Goal: Task Accomplishment & Management: Complete application form

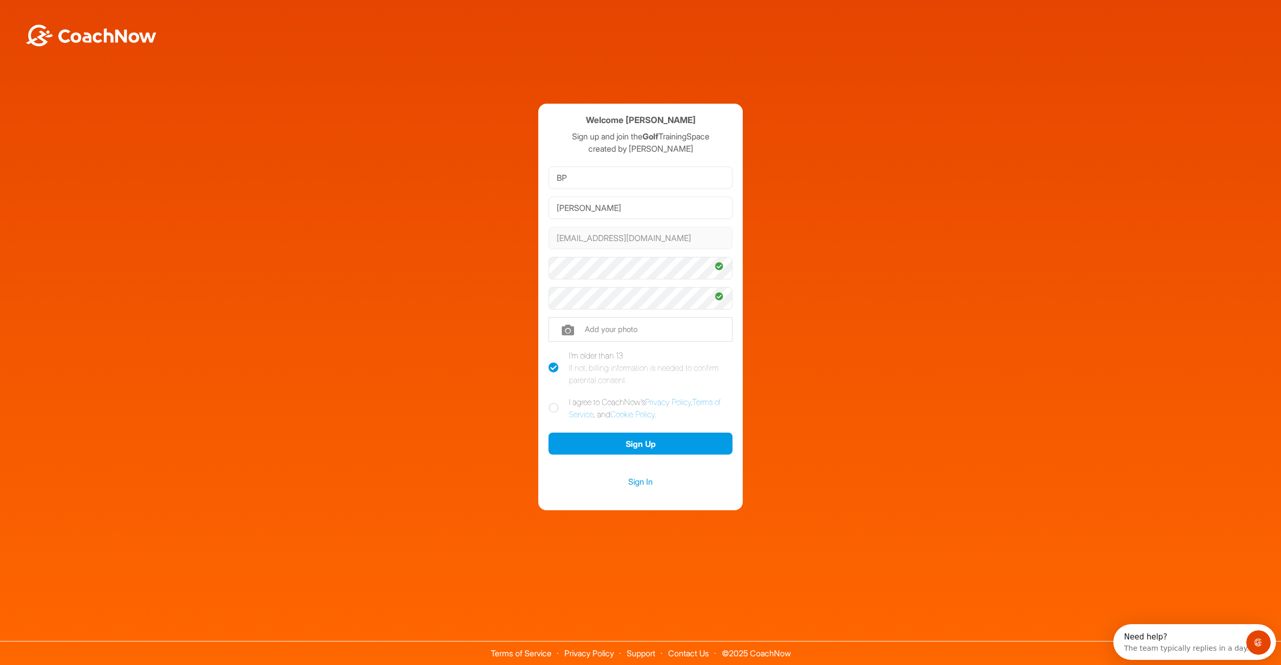
click at [559, 410] on icon at bounding box center [553, 408] width 10 height 10
click at [555, 403] on input "I agree to CoachNow's Privacy Policy , Terms of Service , and Cookie Policy ." at bounding box center [551, 399] width 7 height 7
checkbox input "true"
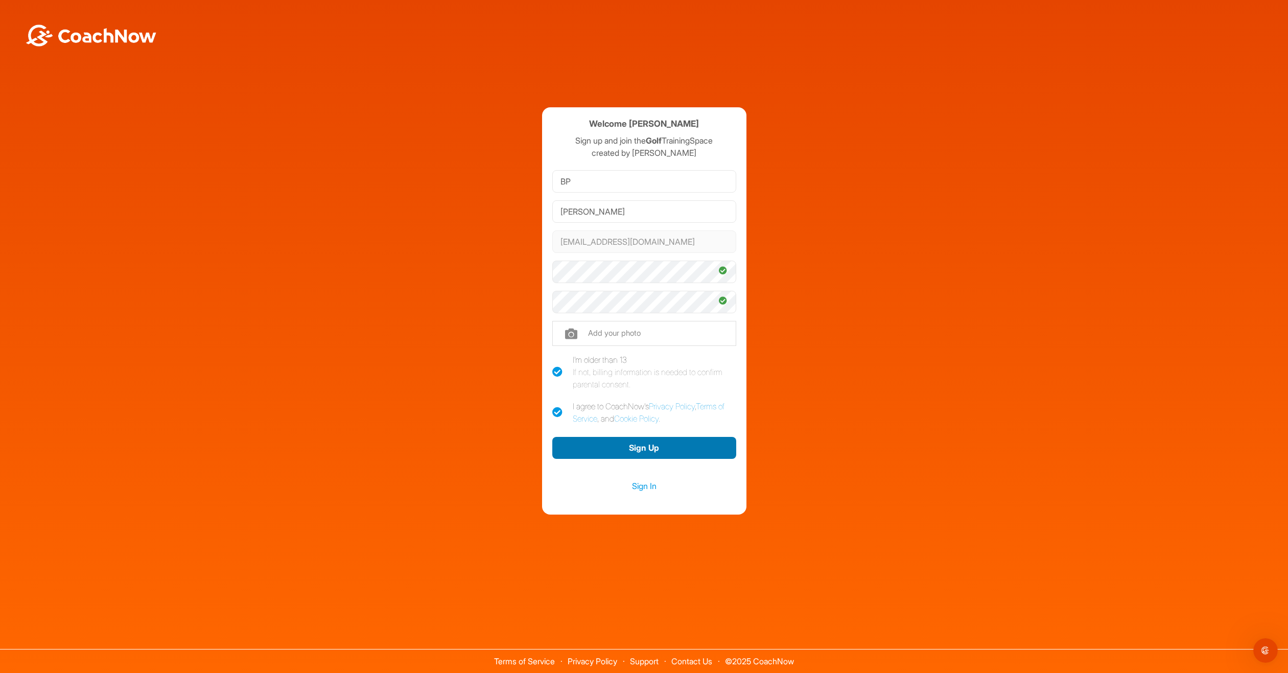
click at [649, 448] on button "Sign Up" at bounding box center [644, 448] width 184 height 22
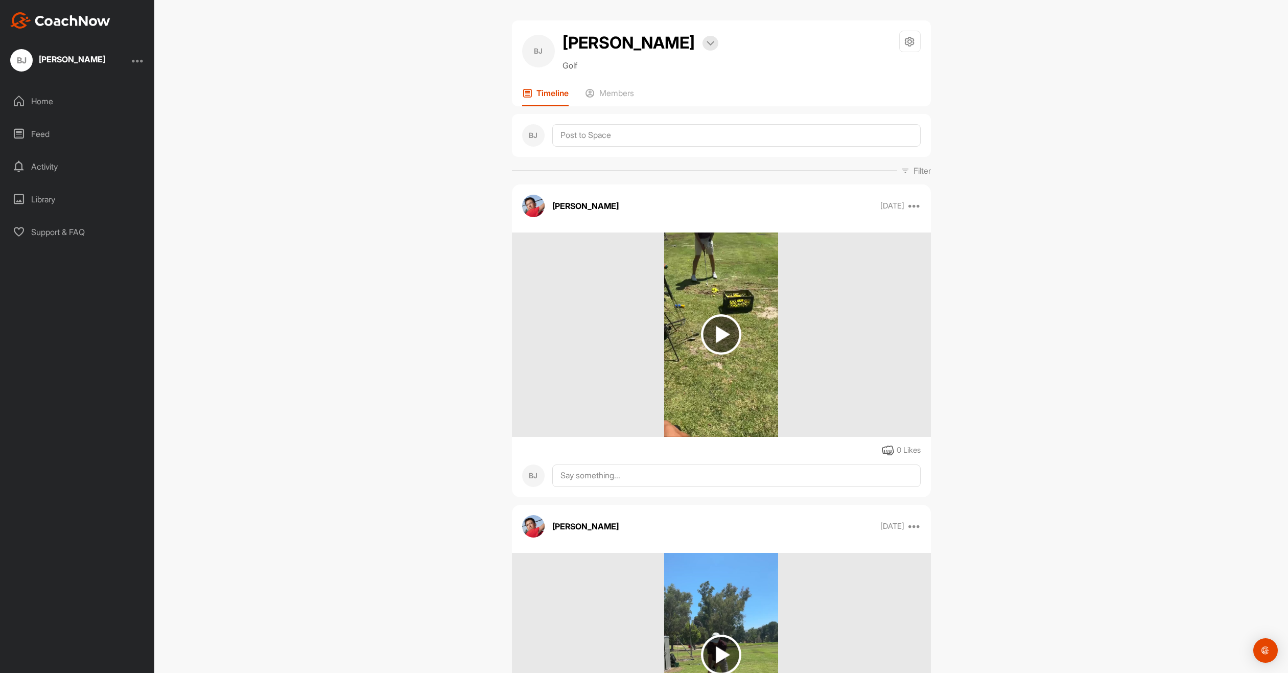
click at [701, 349] on img at bounding box center [721, 334] width 40 height 40
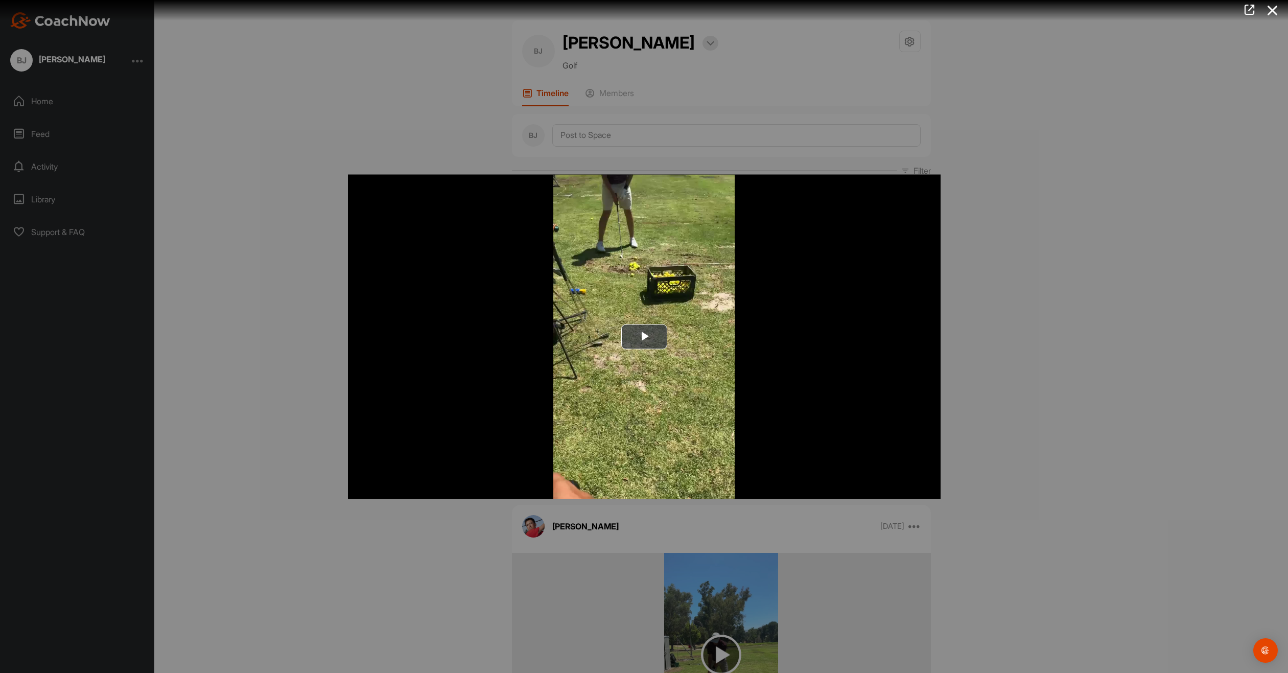
drag, startPoint x: 993, startPoint y: 419, endPoint x: 981, endPoint y: 419, distance: 11.8
click at [993, 419] on div at bounding box center [644, 336] width 1288 height 673
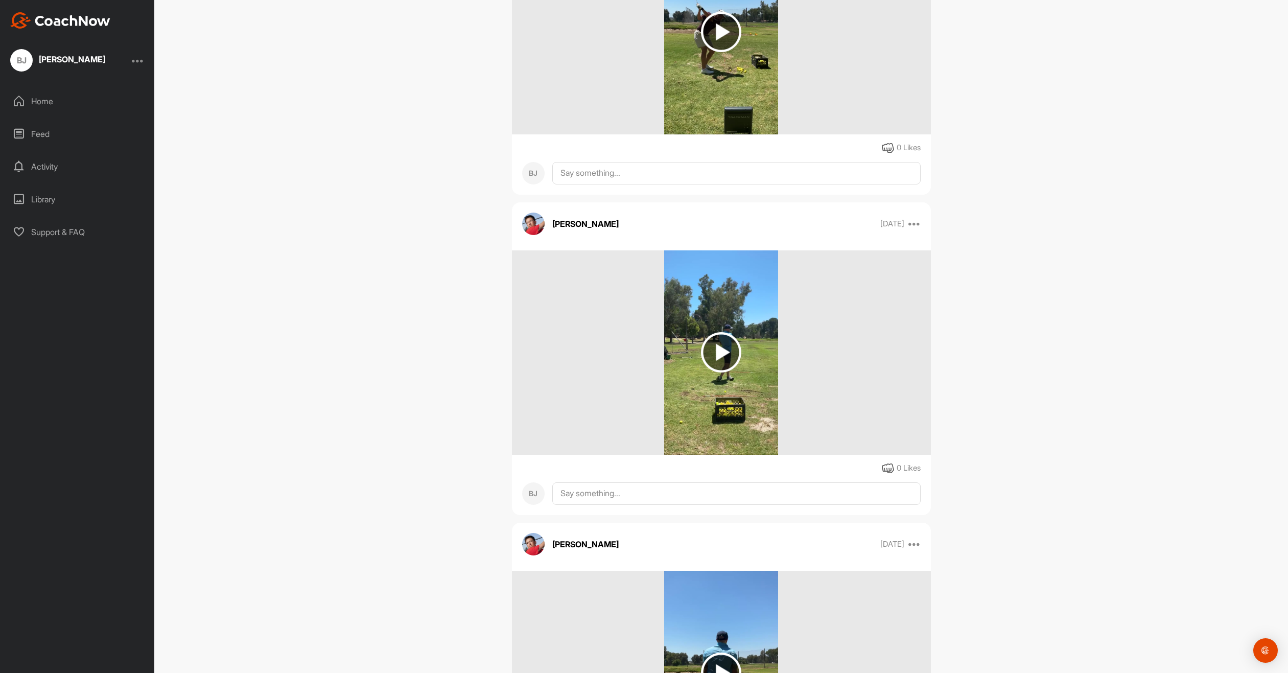
scroll to position [2630, 0]
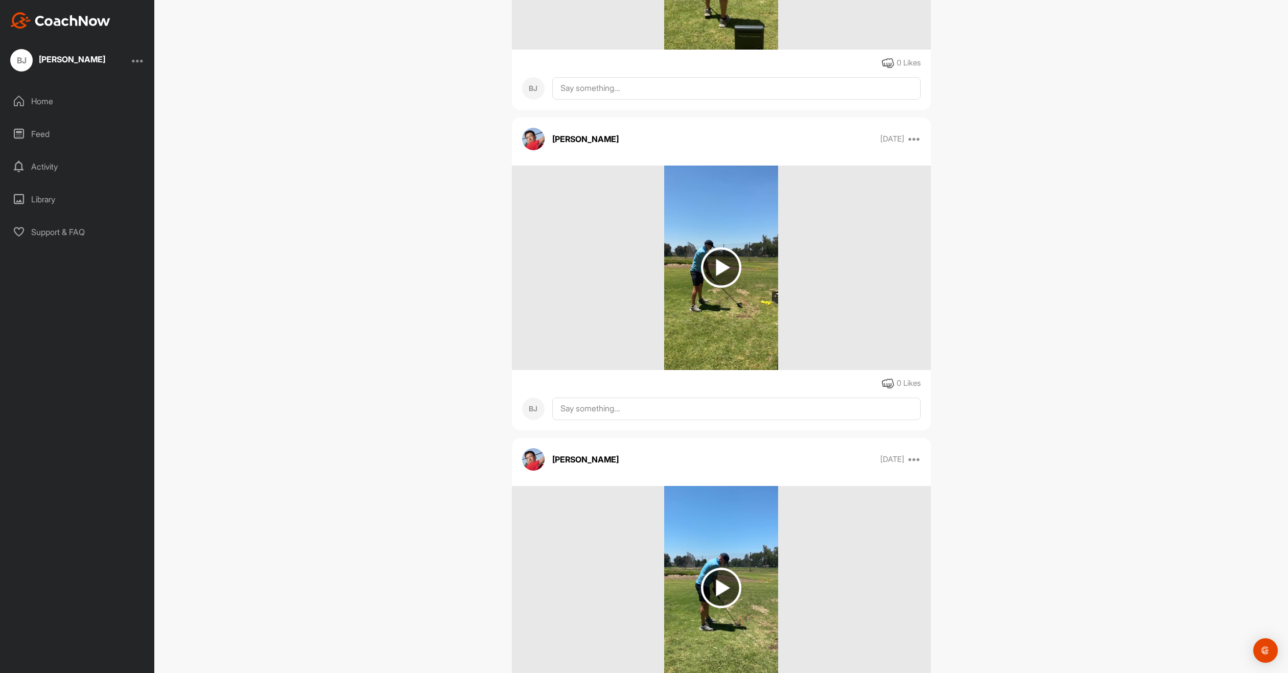
click at [715, 264] on img at bounding box center [721, 267] width 40 height 40
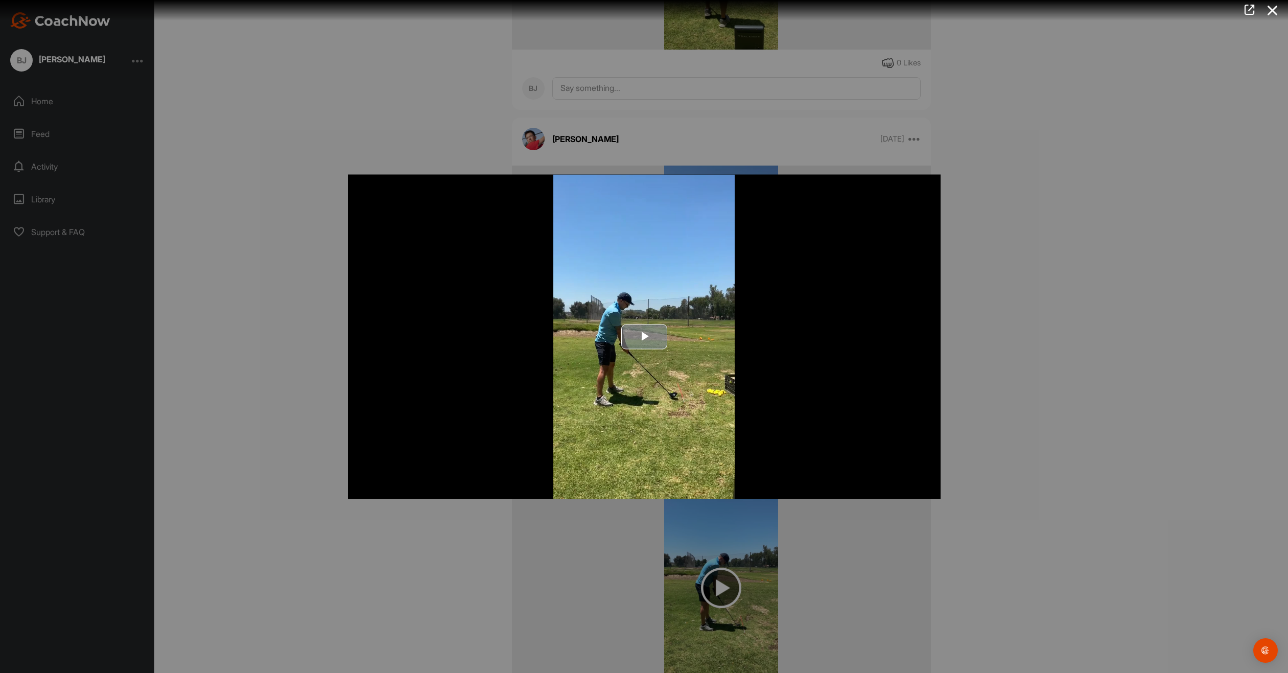
click at [644, 337] on span "Video Player" at bounding box center [644, 337] width 0 height 0
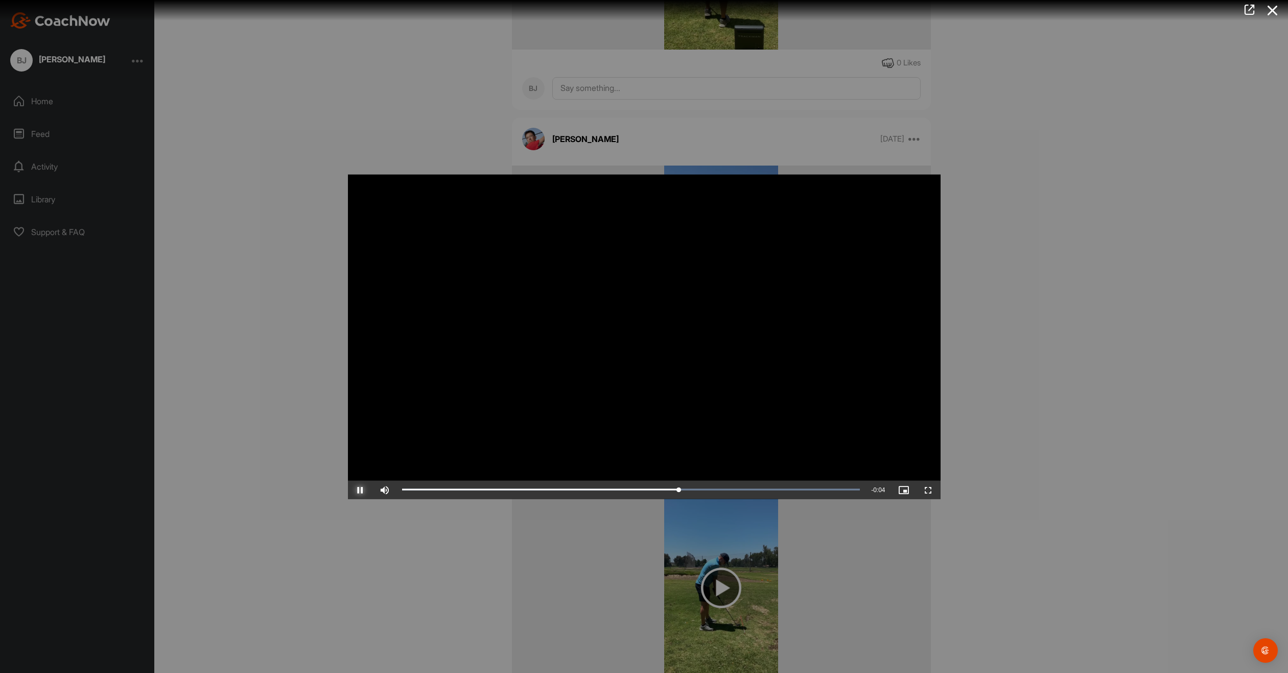
click at [365, 490] on span "Video Player" at bounding box center [360, 490] width 25 height 0
click at [408, 485] on div "37%" at bounding box center [412, 489] width 31 height 18
drag, startPoint x: 409, startPoint y: 490, endPoint x: 391, endPoint y: 491, distance: 17.4
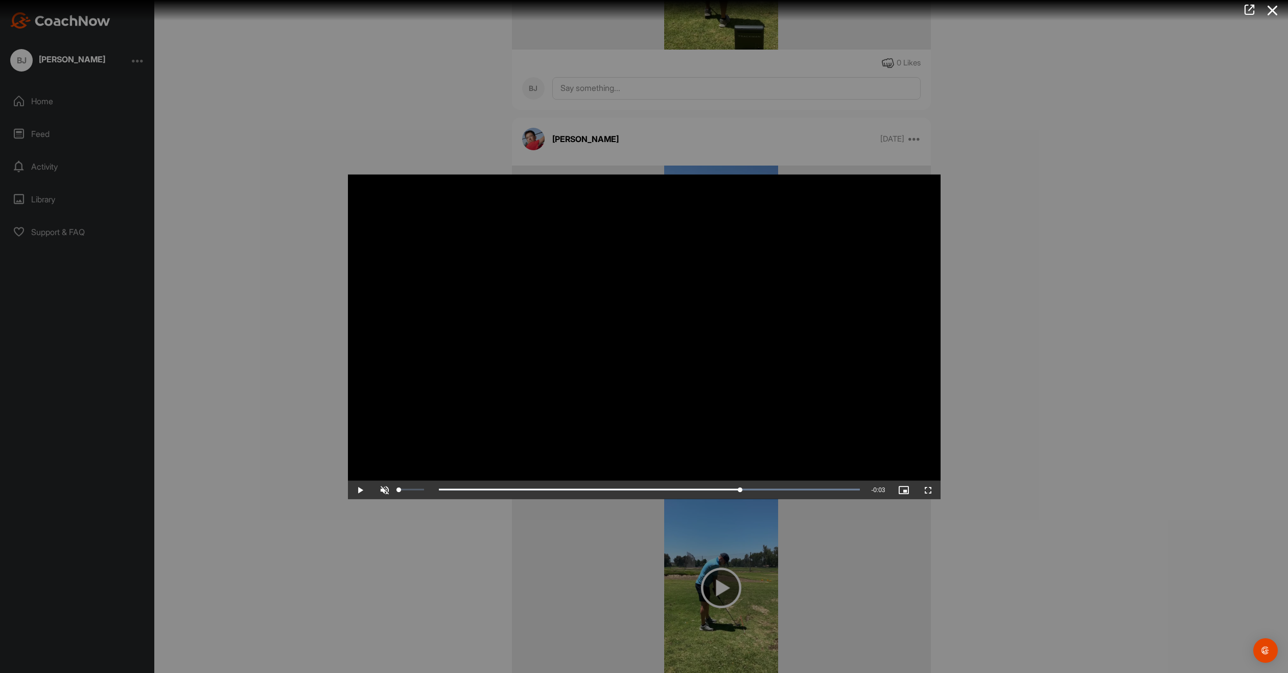
click at [391, 491] on div "Unmute 0%" at bounding box center [403, 489] width 61 height 18
click at [351, 490] on span "Video Player" at bounding box center [360, 490] width 25 height 0
click at [448, 491] on div "Loaded : 100.00% 0:00 0:01" at bounding box center [631, 489] width 458 height 3
click at [365, 490] on span "Video Player" at bounding box center [360, 490] width 25 height 0
click at [363, 490] on span "Video Player" at bounding box center [360, 490] width 25 height 0
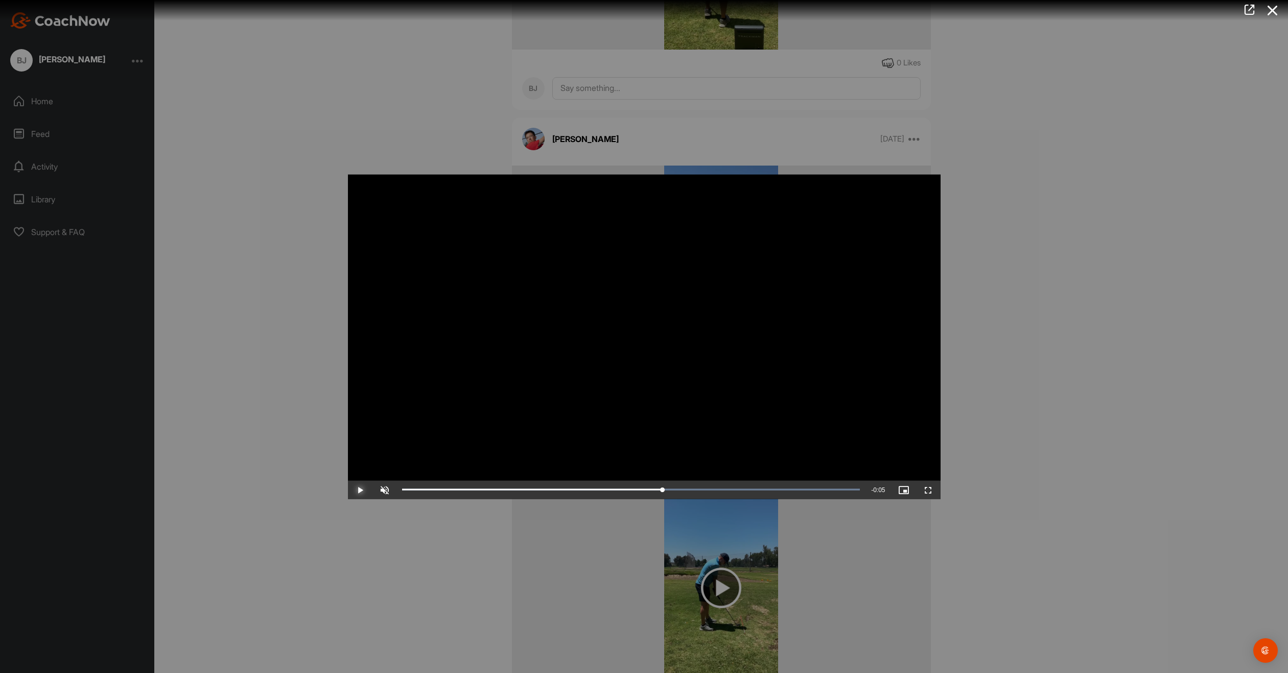
click at [363, 490] on span "Video Player" at bounding box center [360, 490] width 25 height 0
click at [713, 489] on div "Loaded : 100.00% 0:07 0:07" at bounding box center [631, 489] width 458 height 3
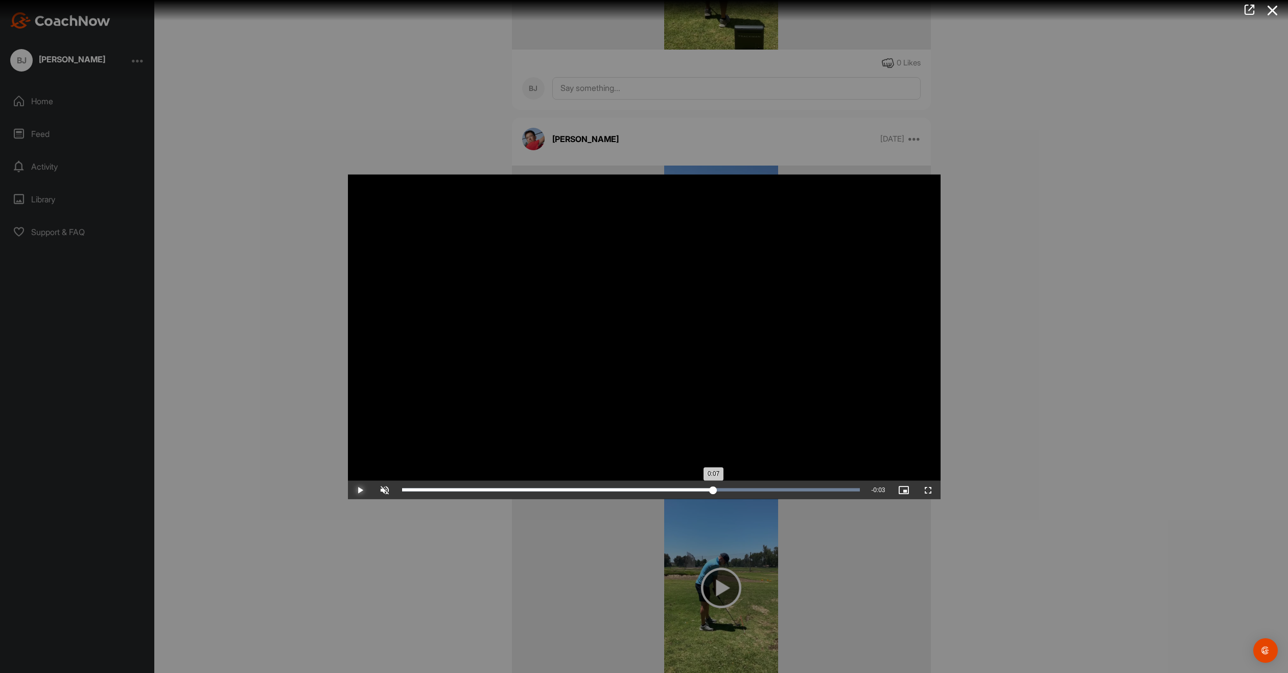
click at [706, 489] on div "Loaded : 100.00% 0:07 0:07" at bounding box center [631, 489] width 458 height 3
click at [698, 488] on div "Loaded : 100.00% 0:06 0:06" at bounding box center [631, 489] width 458 height 3
click at [696, 488] on div "0:06" at bounding box center [549, 489] width 294 height 3
click at [689, 488] on div "Loaded : 100.00% 0:06 0:06" at bounding box center [631, 489] width 458 height 3
click at [689, 488] on div "0:06" at bounding box center [546, 489] width 288 height 3
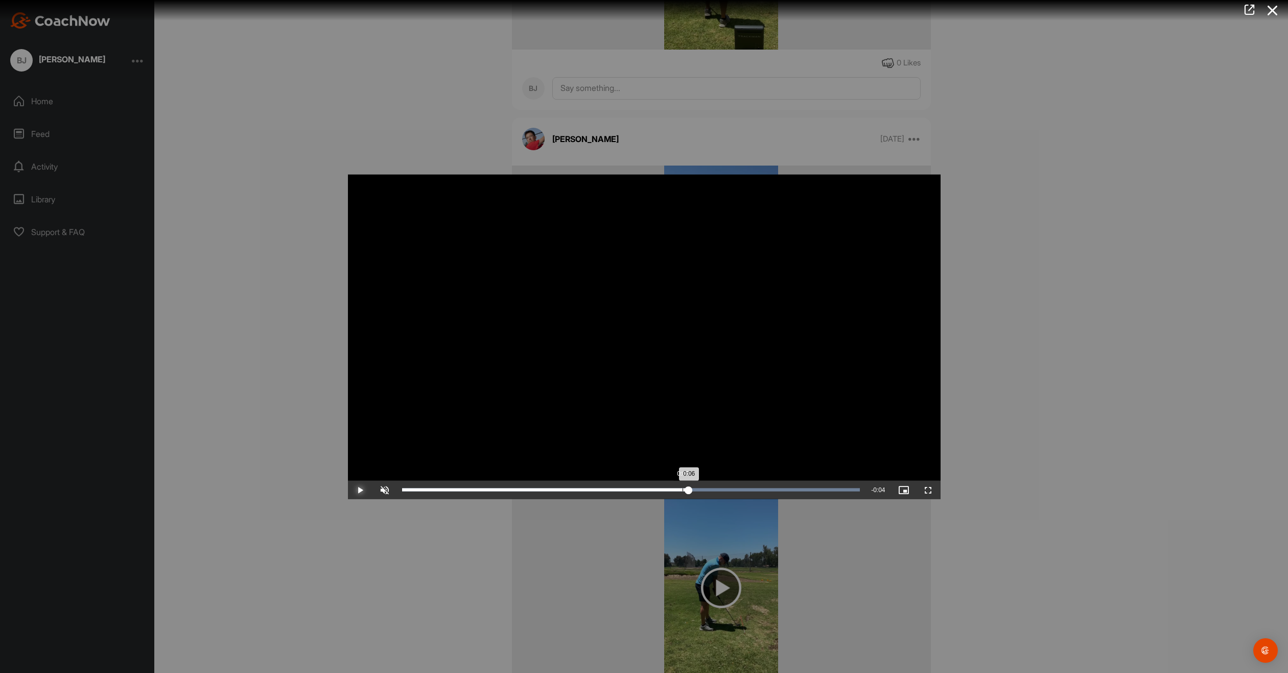
click at [678, 488] on div "0:06" at bounding box center [545, 489] width 287 height 3
click at [364, 490] on span "Video Player" at bounding box center [360, 490] width 25 height 0
click at [264, 213] on div at bounding box center [644, 336] width 1288 height 673
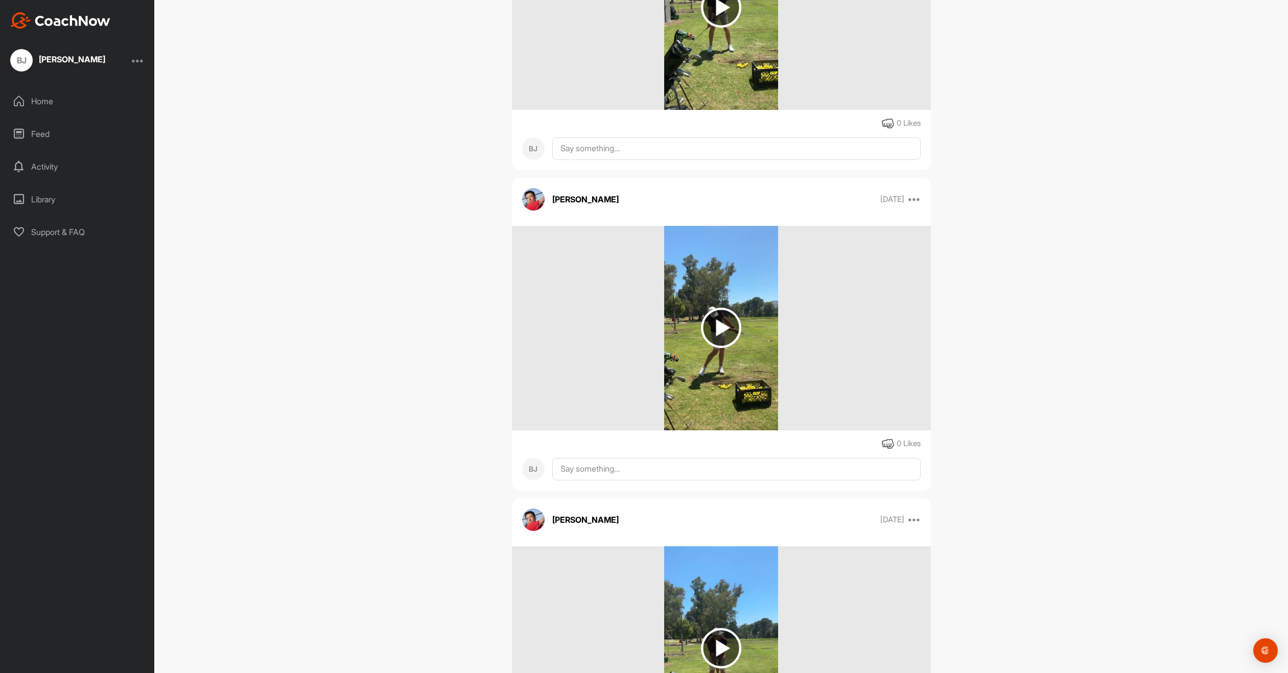
scroll to position [0, 0]
